Goal: Information Seeking & Learning: Learn about a topic

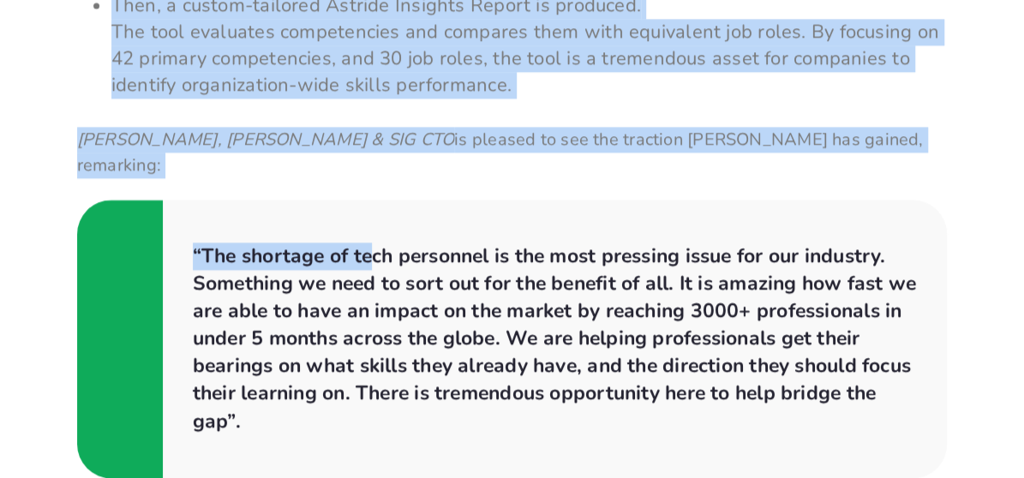
scroll to position [1456, 0]
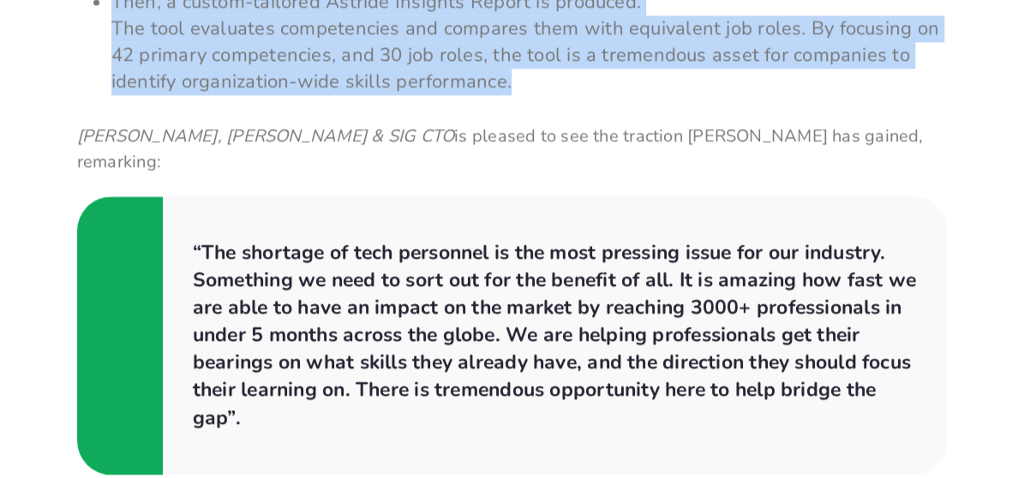
copy div "Loremip do SITA, con adipisc elitse doe-temporinci utla etdolor 4640 magnaaliqu…"
drag, startPoint x: 50, startPoint y: 117, endPoint x: 429, endPoint y: 84, distance: 380.9
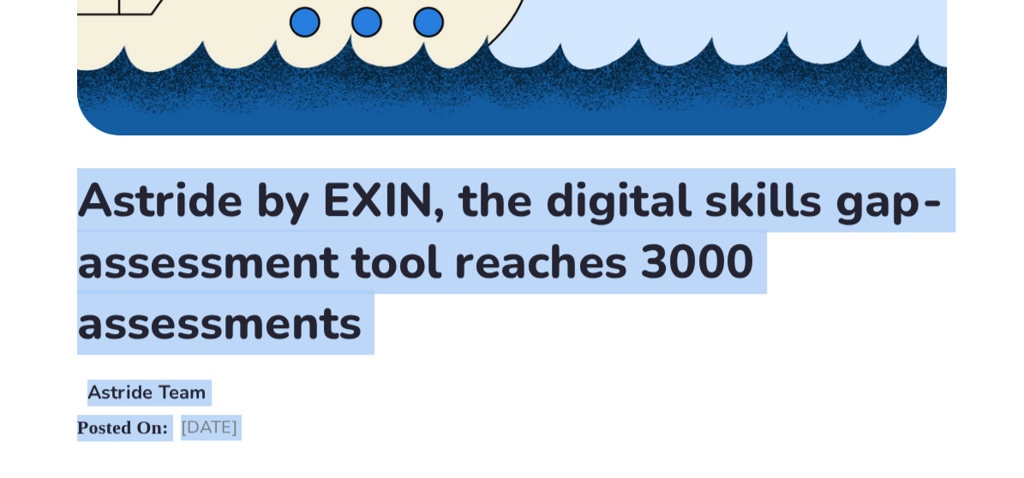
scroll to position [514, 0]
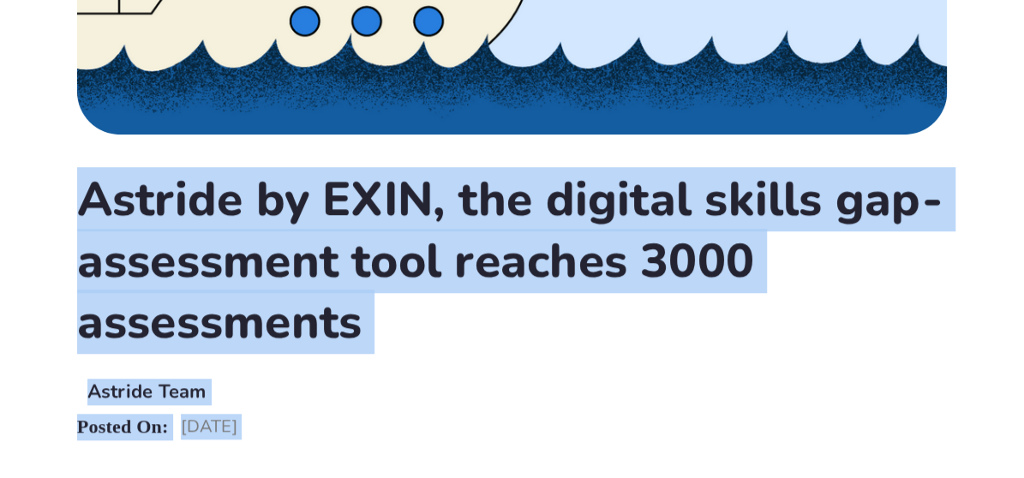
click at [204, 245] on h1 "Astride by EXIN, the digital skills gap-assessment tool reaches 3000 assessments" at bounding box center [512, 261] width 870 height 184
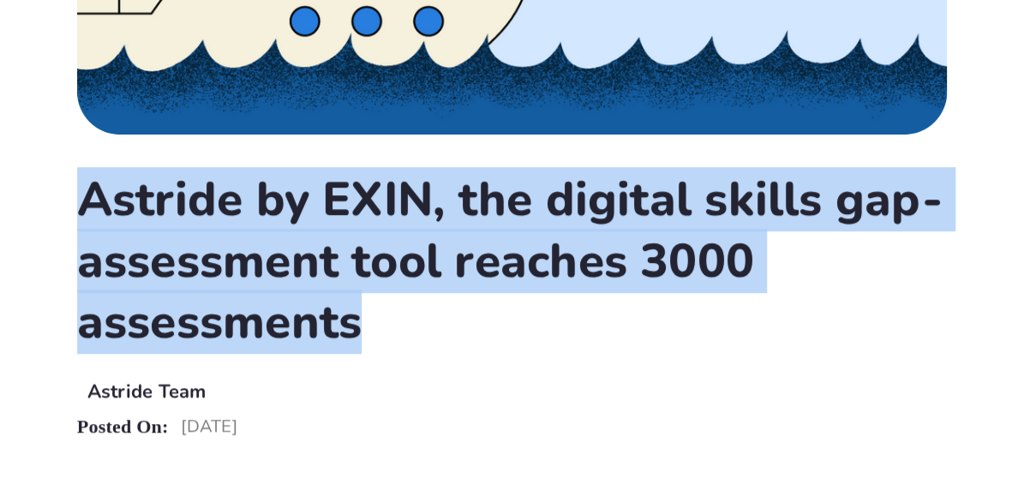
copy h1 "Astride by EXIN, the digital skills gap-assessment tool reaches 3000 assessments"
drag, startPoint x: 39, startPoint y: 195, endPoint x: 364, endPoint y: 332, distance: 352.1
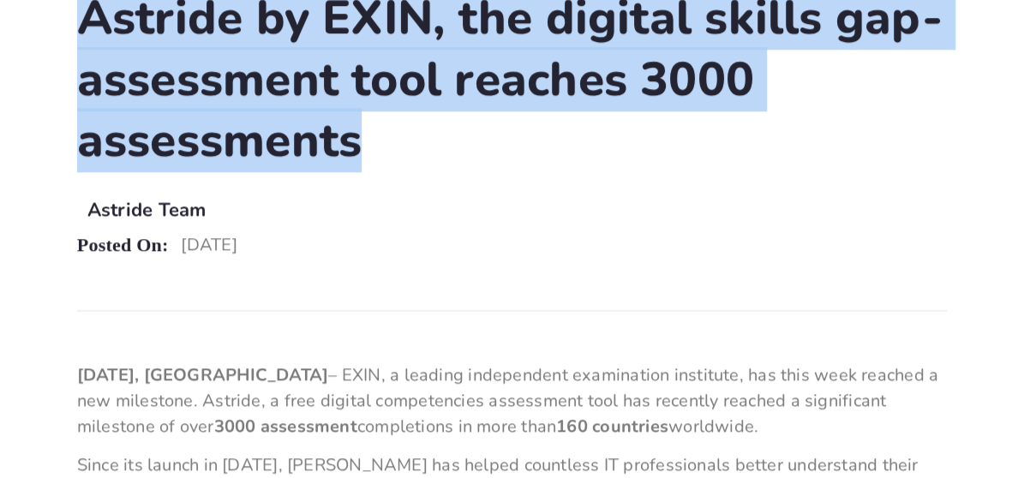
scroll to position [942, 0]
